Goal: Task Accomplishment & Management: Use online tool/utility

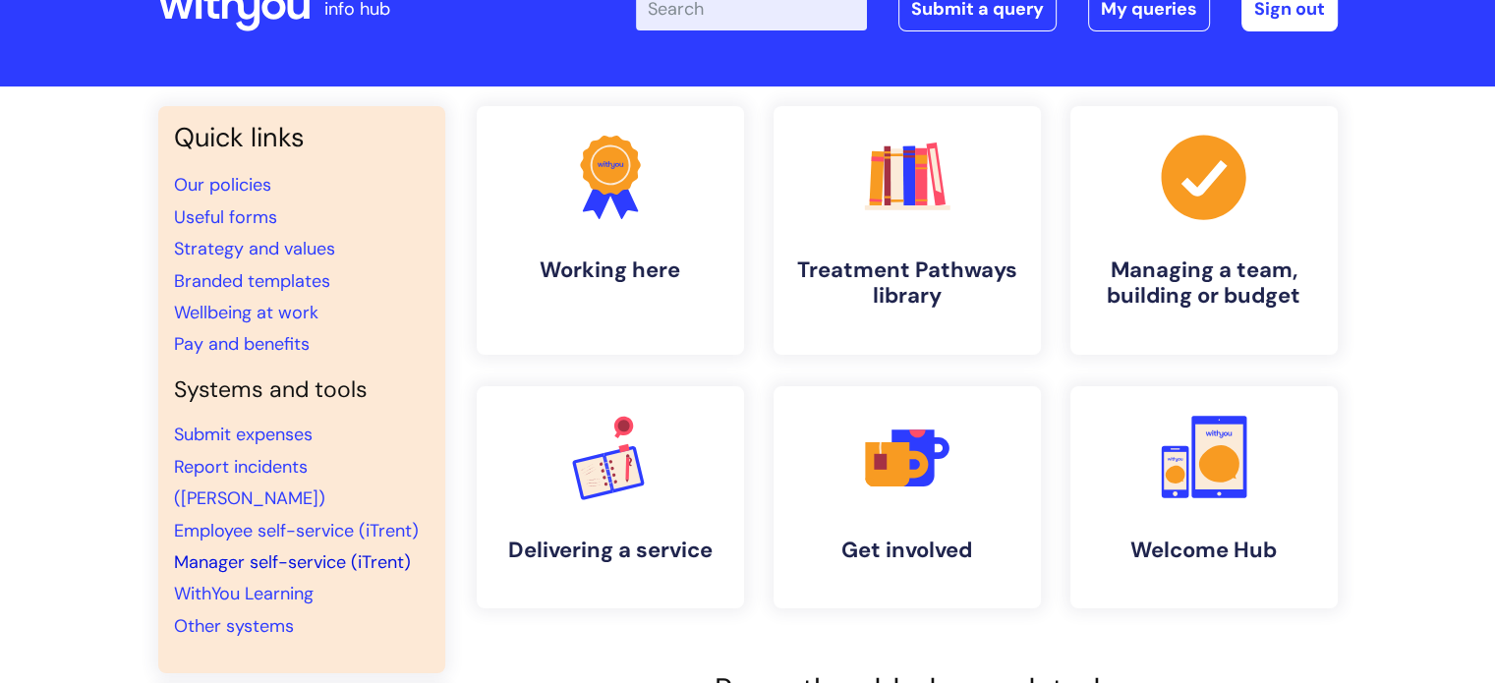
scroll to position [98, 0]
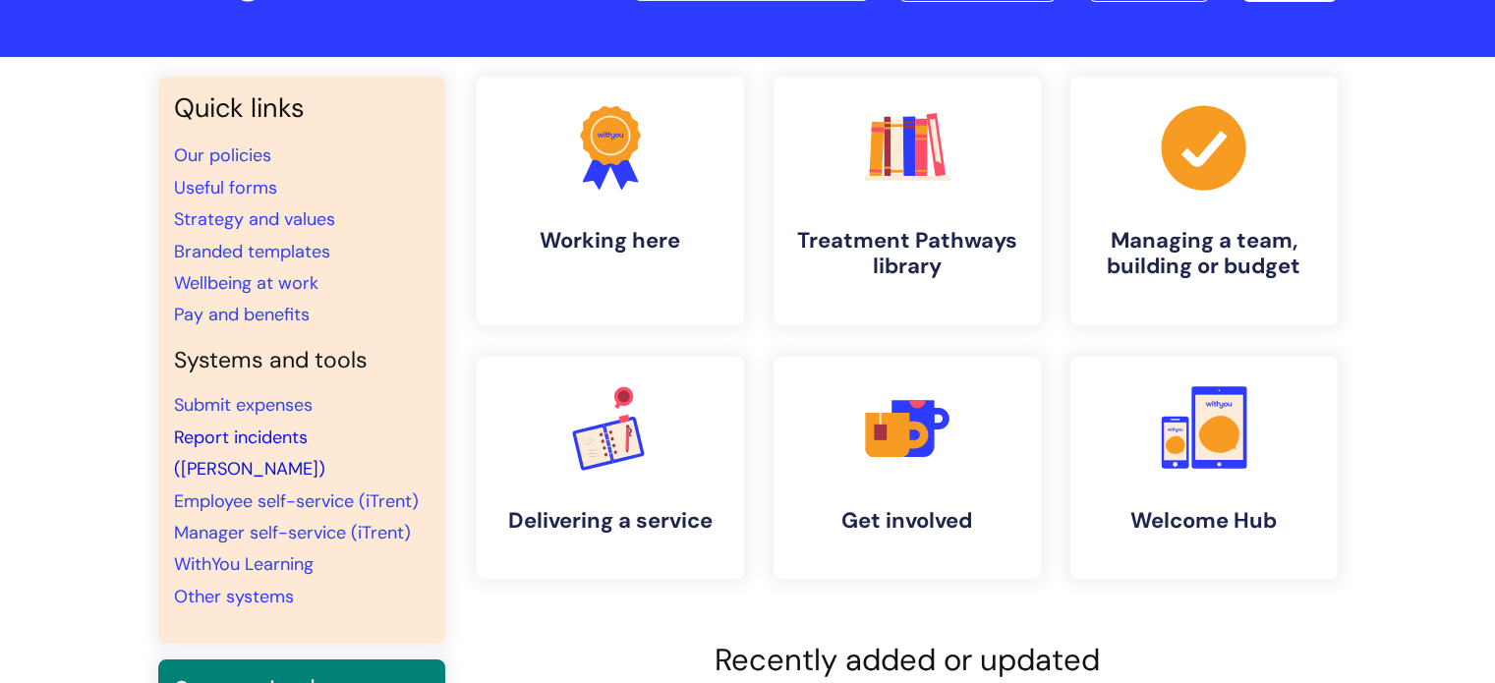
click at [249, 432] on link "Report incidents ([PERSON_NAME])" at bounding box center [249, 453] width 151 height 55
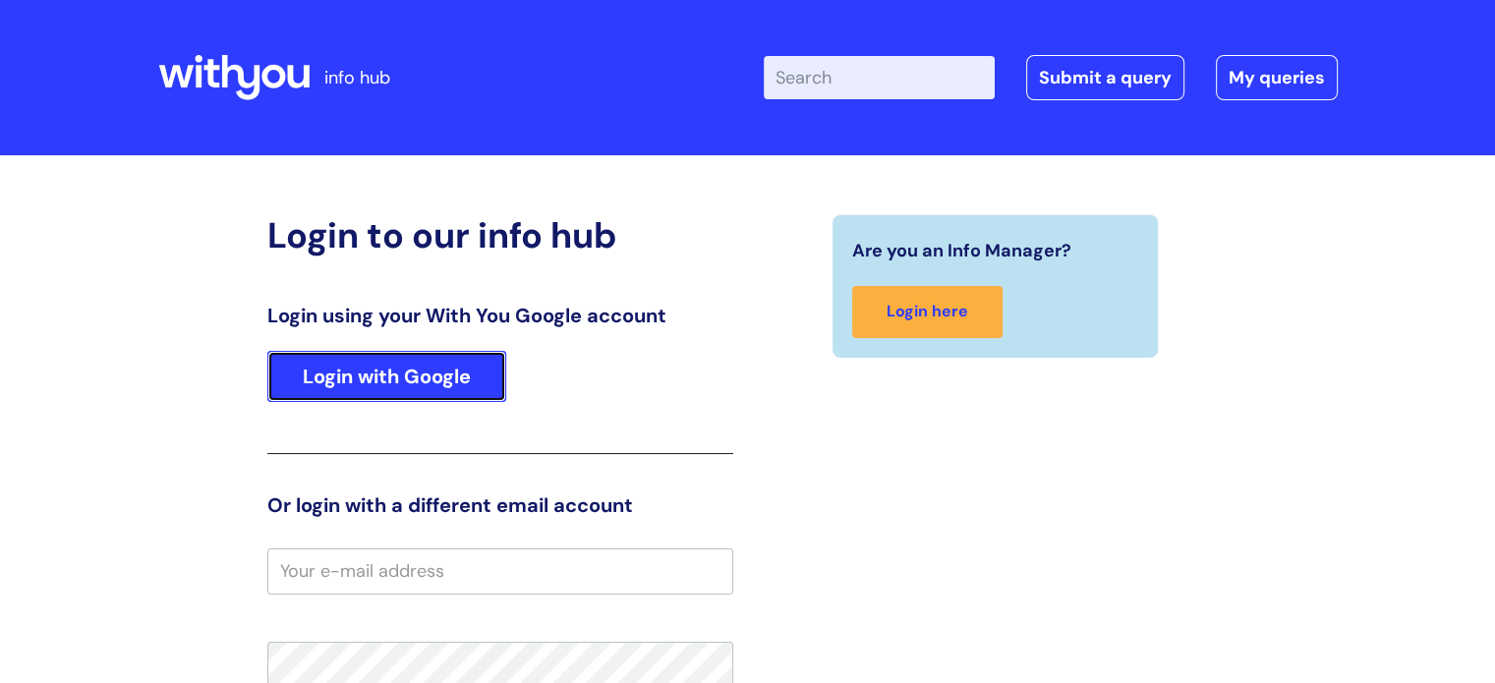
click at [326, 371] on link "Login with Google" at bounding box center [386, 376] width 239 height 51
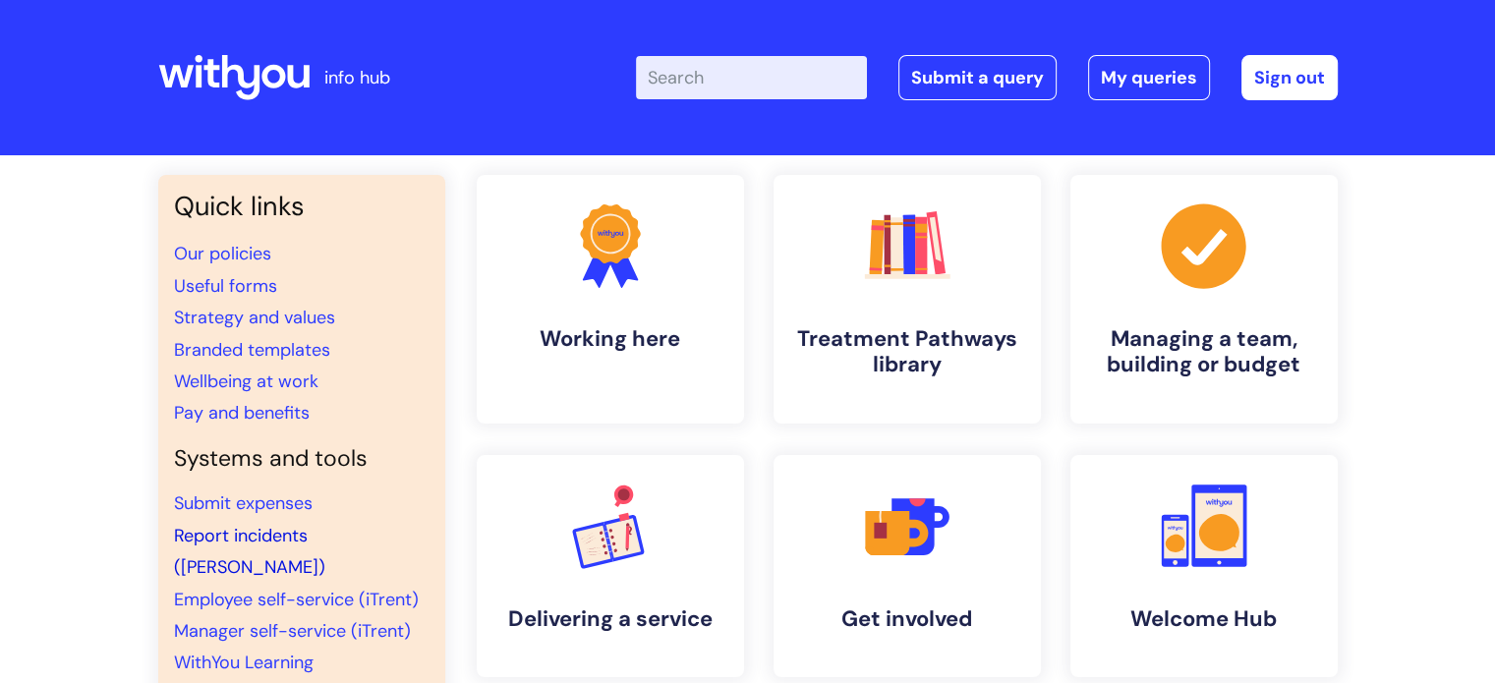
click at [278, 534] on link "Report incidents (Ulysses)" at bounding box center [249, 551] width 151 height 55
